Goal: Navigation & Orientation: Understand site structure

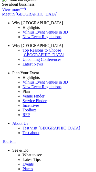
scroll to position [0, 0]
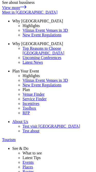
scroll to position [1, 0]
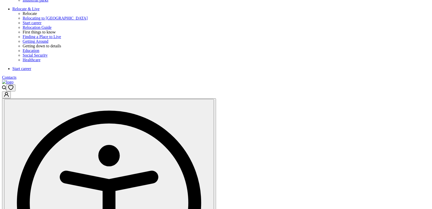
scroll to position [347, 0]
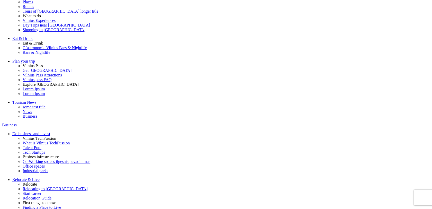
scroll to position [147, 0]
